Goal: Check status: Check status

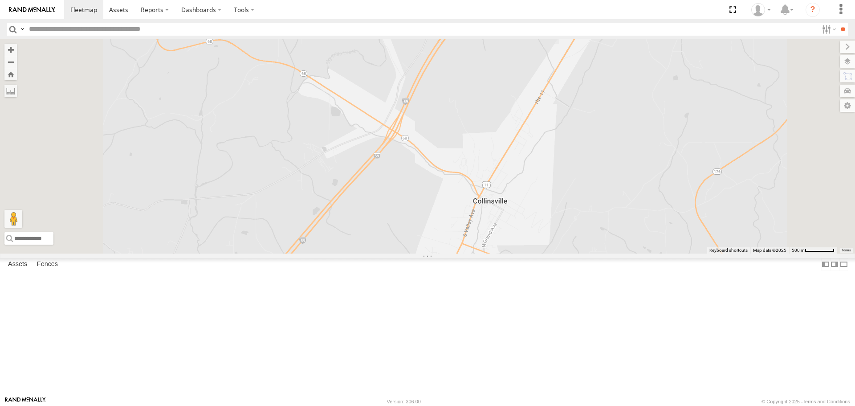
drag, startPoint x: 503, startPoint y: 129, endPoint x: 518, endPoint y: 187, distance: 59.3
click at [518, 187] on div "213 205 221 215 204 1502 203 209 212 295 208 1505 1510 1504 Bad Tracker 201 SOL…" at bounding box center [427, 146] width 855 height 214
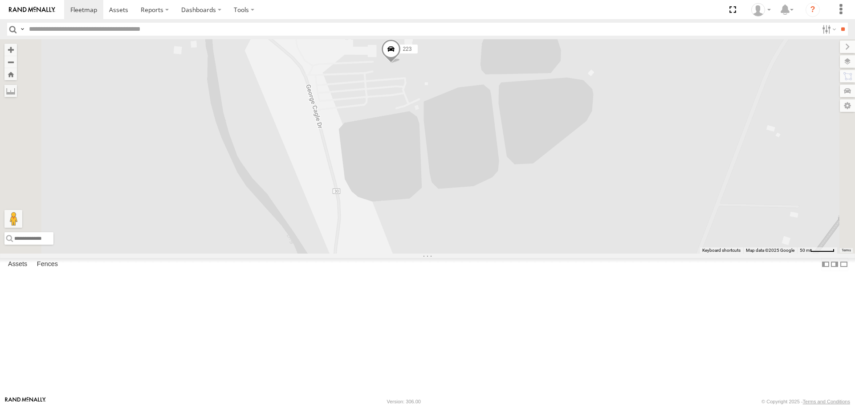
click at [401, 64] on span at bounding box center [391, 52] width 20 height 24
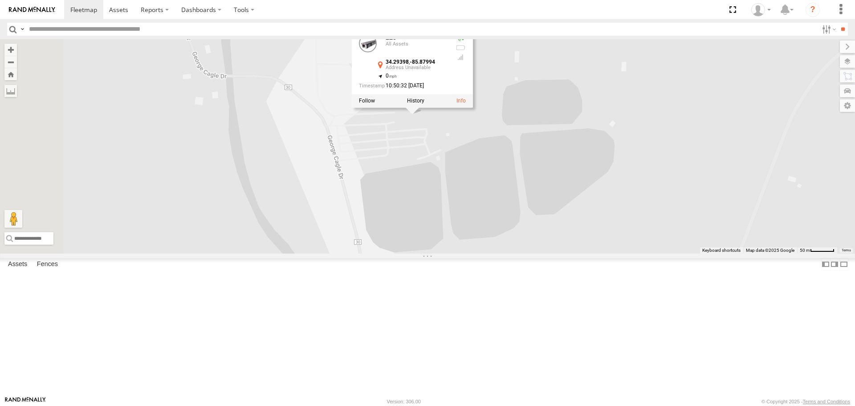
drag, startPoint x: 459, startPoint y: 159, endPoint x: 485, endPoint y: 219, distance: 64.6
click at [485, 219] on div "213 205 221 215 204 1502 203 209 212 295 208 1505 1510 1504 Bad Tracker 201 SOL…" at bounding box center [427, 146] width 855 height 214
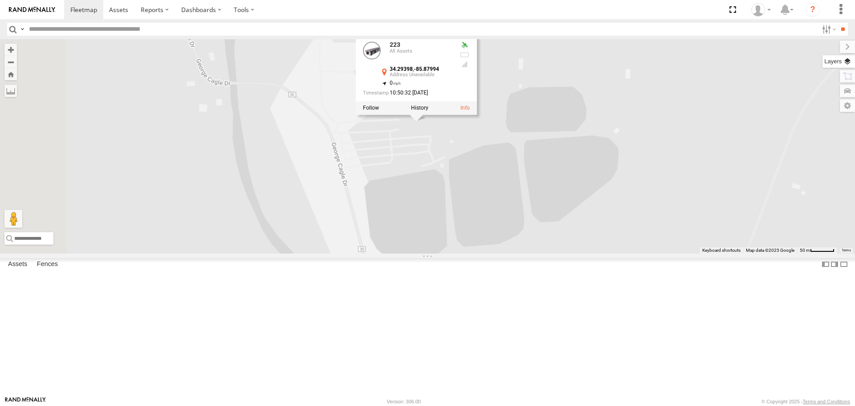
click at [850, 61] on label at bounding box center [839, 61] width 33 height 12
click at [0, 0] on span "Basemaps" at bounding box center [0, 0] width 0 height 0
click at [0, 0] on span "Satellite + Roadmap" at bounding box center [0, 0] width 0 height 0
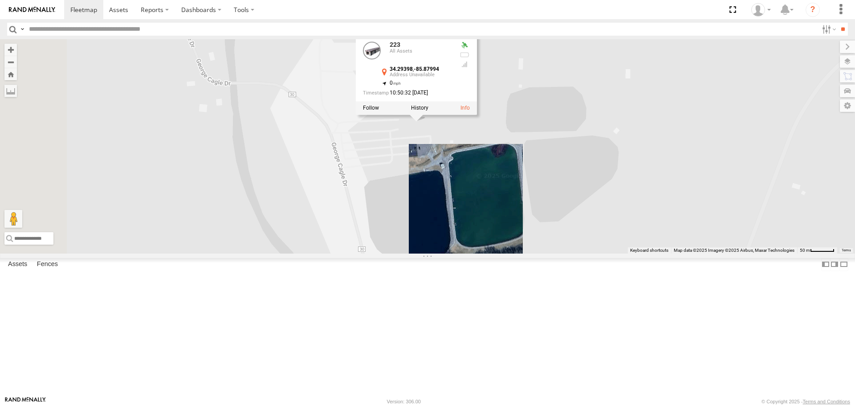
click at [641, 129] on div "213 205 221 215 204 1502 203 209 212 295 208 1505 1510 1504 Bad Tracker 201 SOL…" at bounding box center [427, 146] width 855 height 214
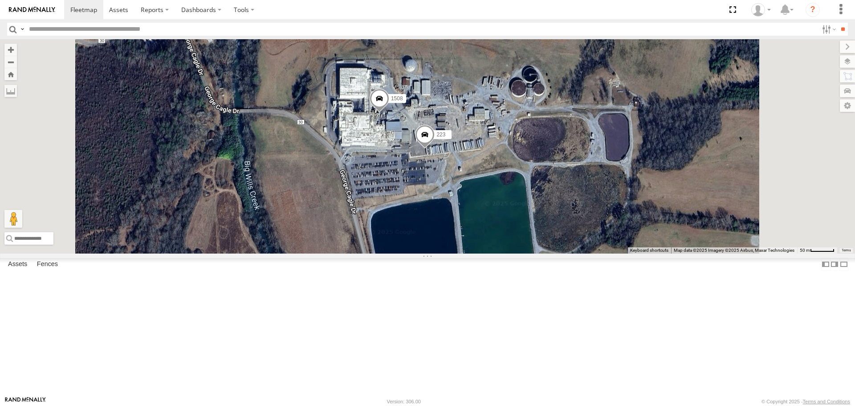
drag, startPoint x: 487, startPoint y: 184, endPoint x: 497, endPoint y: 213, distance: 30.4
click at [497, 213] on div "213 205 221 215 204 1502 203 209 212 295 208 1505 1510 1504 Bad Tracker 201 SOL…" at bounding box center [427, 146] width 855 height 214
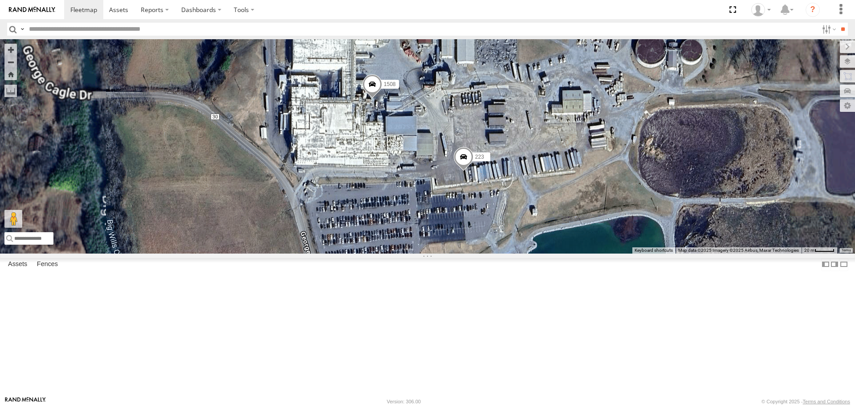
drag, startPoint x: 497, startPoint y: 205, endPoint x: 496, endPoint y: 213, distance: 7.2
click at [496, 213] on div "213 205 221 215 204 1502 203 209 212 295 208 1505 1510 1504 Bad Tracker 201 SOL…" at bounding box center [427, 146] width 855 height 214
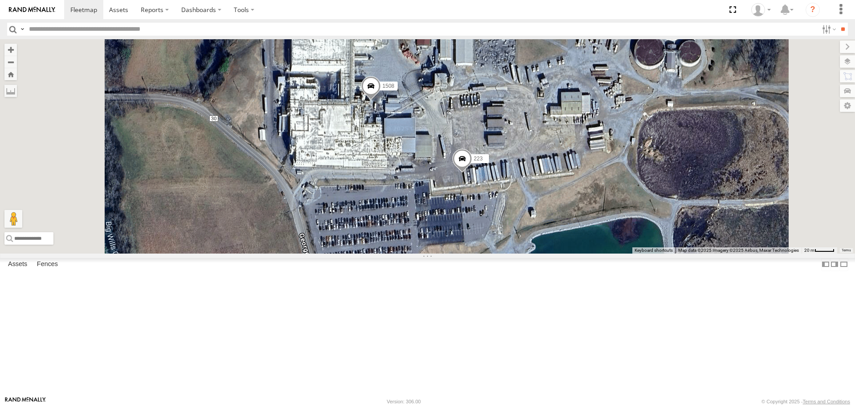
click at [472, 173] on span at bounding box center [463, 161] width 20 height 24
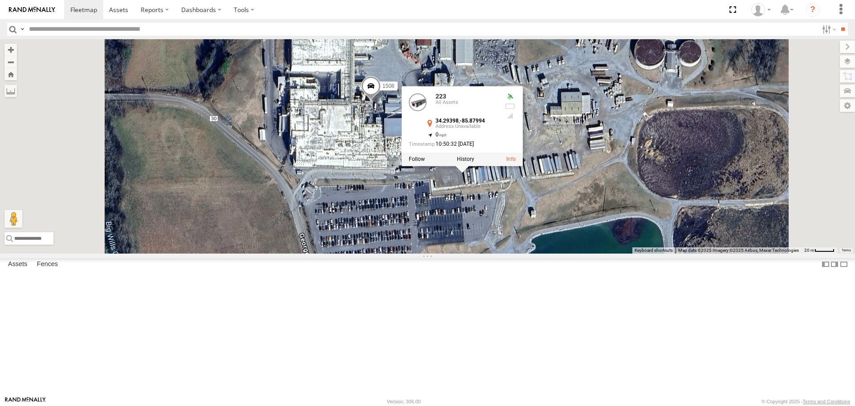
click at [561, 249] on div "213 205 221 215 204 1502 203 209 212 295 208 1505 1510 1504 Bad Tracker 201 SOL…" at bounding box center [427, 146] width 855 height 214
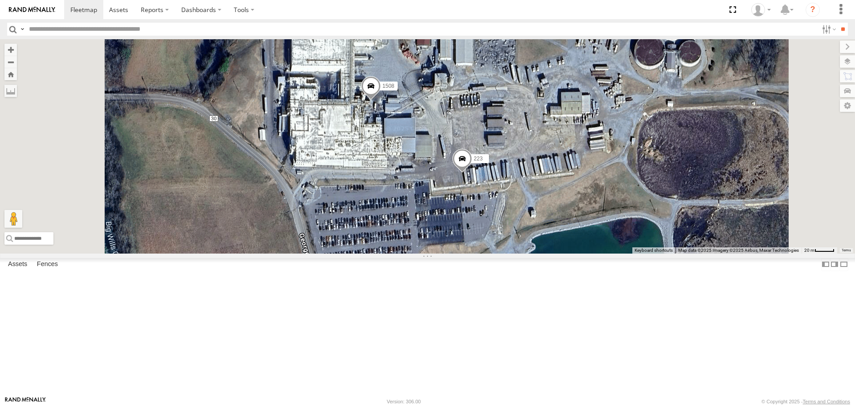
click at [381, 101] on span at bounding box center [371, 89] width 20 height 24
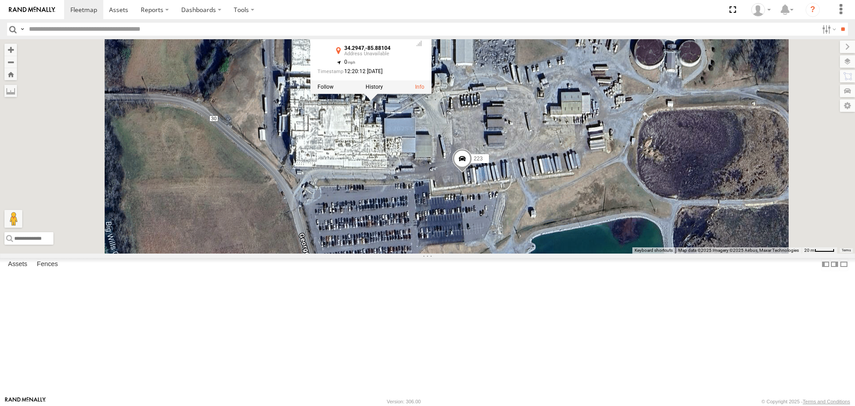
click at [558, 245] on div "213 205 221 215 204 1502 203 209 212 295 208 1505 1510 1504 Bad Tracker 201 SOL…" at bounding box center [427, 146] width 855 height 214
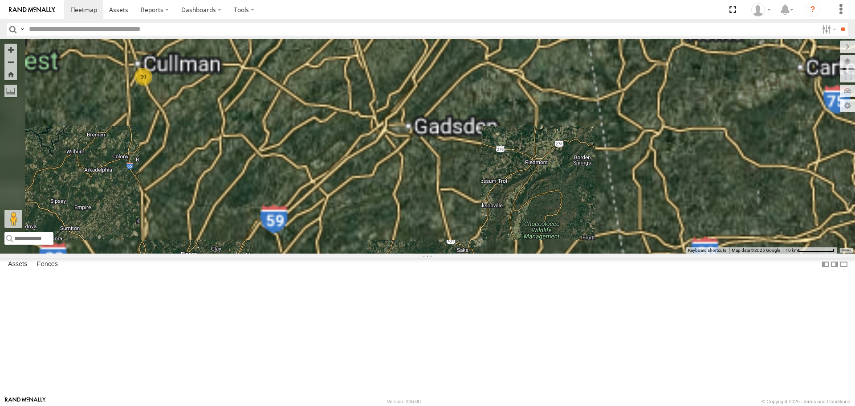
drag, startPoint x: 633, startPoint y: 225, endPoint x: 468, endPoint y: 290, distance: 176.5
click at [468, 253] on div "213 205 221 215 204 1502 203 209 212 295 208 1505 1510 Bad Tracker 4 2 10" at bounding box center [427, 146] width 855 height 214
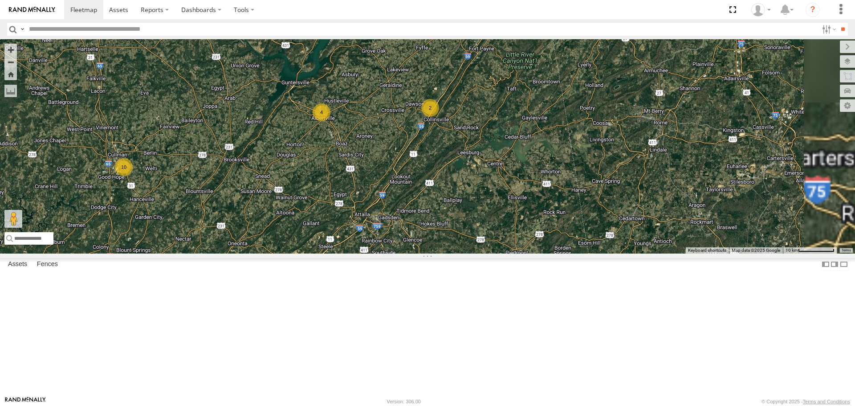
drag, startPoint x: 468, startPoint y: 215, endPoint x: 482, endPoint y: 284, distance: 71.0
click at [474, 253] on div "213 205 221 215 204 1502 203 209 212 295 208 1505 1510 Bad Tracker 4 2 10" at bounding box center [427, 146] width 855 height 214
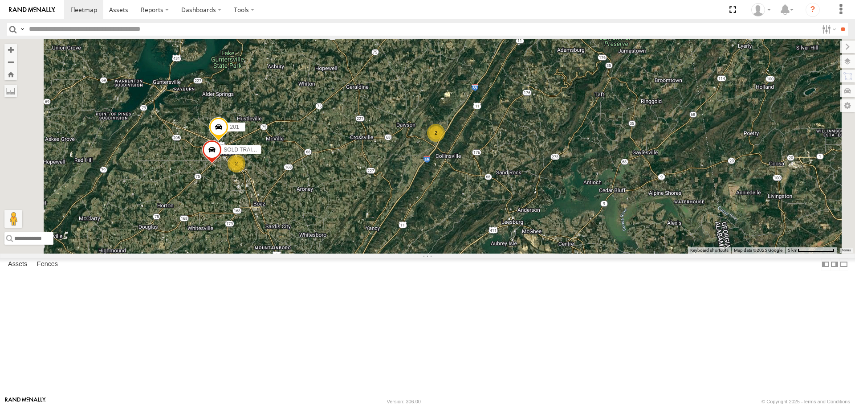
drag, startPoint x: 413, startPoint y: 261, endPoint x: 472, endPoint y: 105, distance: 166.7
click at [472, 105] on div "213 205 221 215 204 1502 203 209 212 295 208 1505 1510 Bad Tracker 201 2 2 SOLD…" at bounding box center [427, 146] width 855 height 214
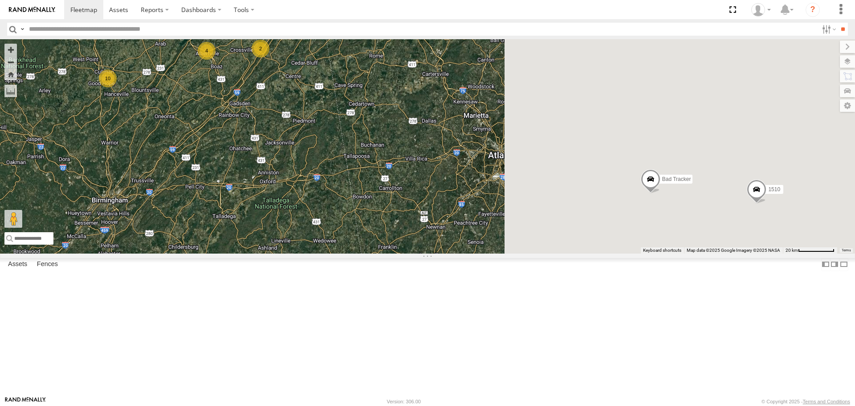
drag, startPoint x: 497, startPoint y: 212, endPoint x: 374, endPoint y: 189, distance: 125.0
click at [374, 189] on div "213 205 221 215 204 1502 203 209 212 295 208 1505 1510 Bad Tracker 4 2 5 10" at bounding box center [427, 146] width 855 height 214
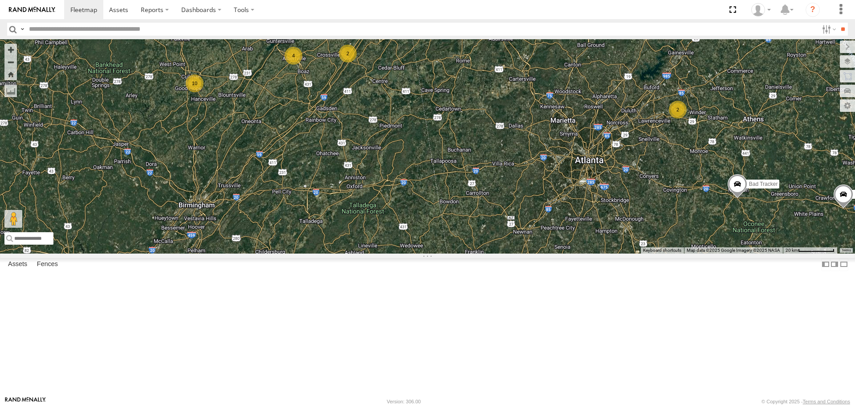
drag, startPoint x: 356, startPoint y: 209, endPoint x: 441, endPoint y: 209, distance: 85.5
click at [441, 209] on div "213 205 221 215 204 1502 203 209 212 295 208 1505 1510 Bad Tracker 4 2 5 10 2" at bounding box center [427, 146] width 855 height 214
